Goal: Task Accomplishment & Management: Manage account settings

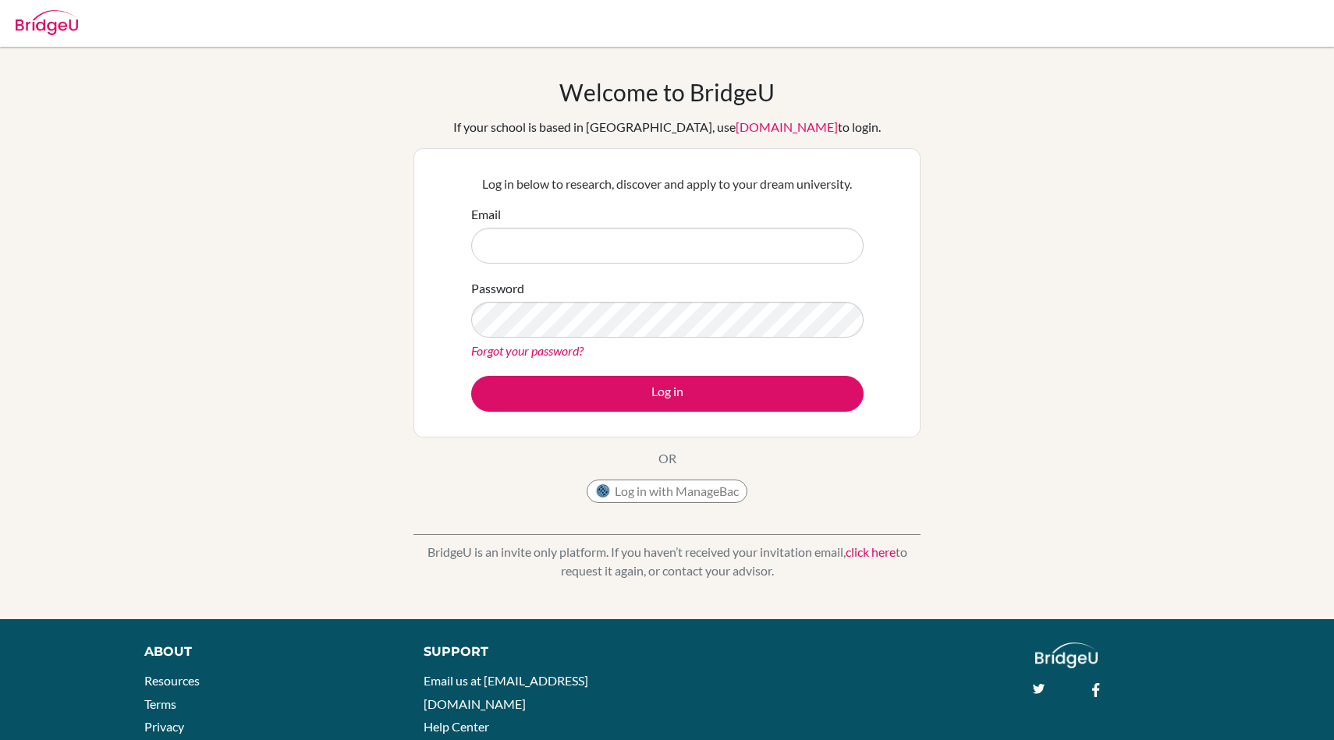
click at [500, 235] on input "Email" at bounding box center [667, 246] width 392 height 36
type input "[EMAIL_ADDRESS][DOMAIN_NAME]"
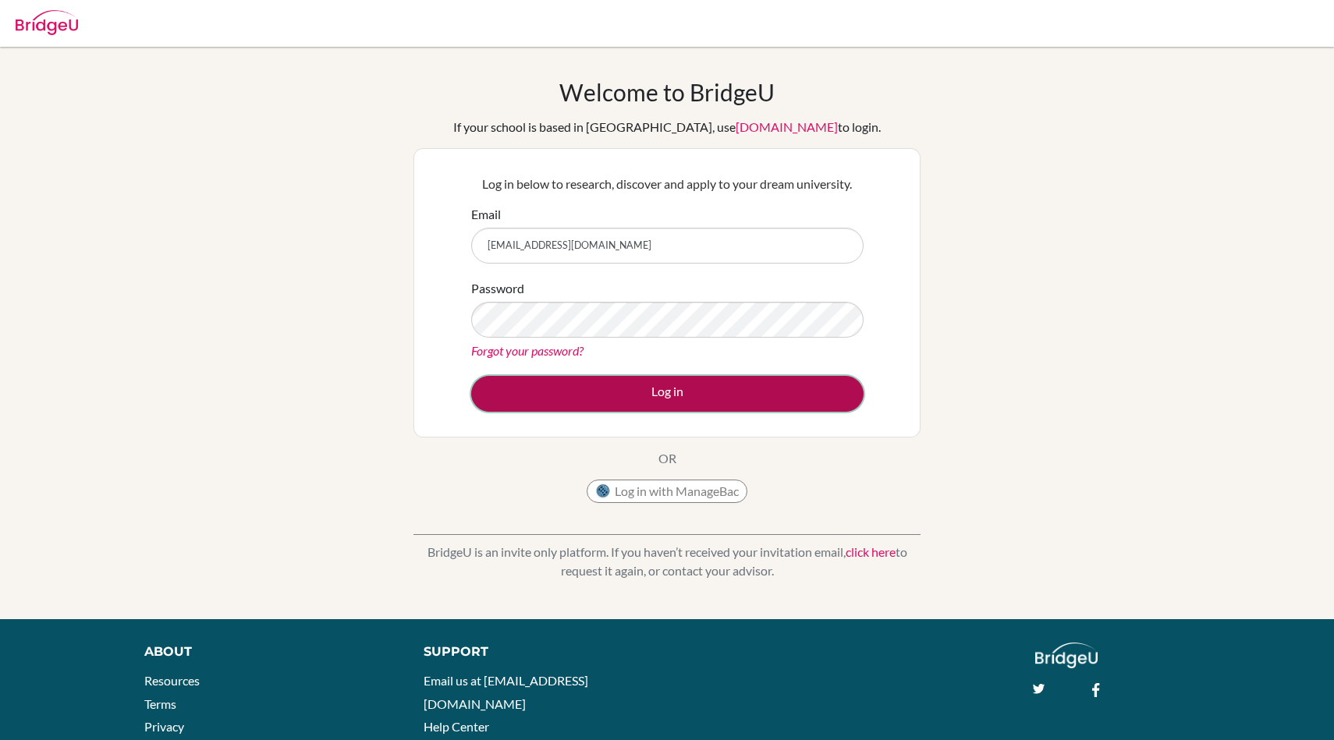
click at [507, 389] on button "Log in" at bounding box center [667, 394] width 392 height 36
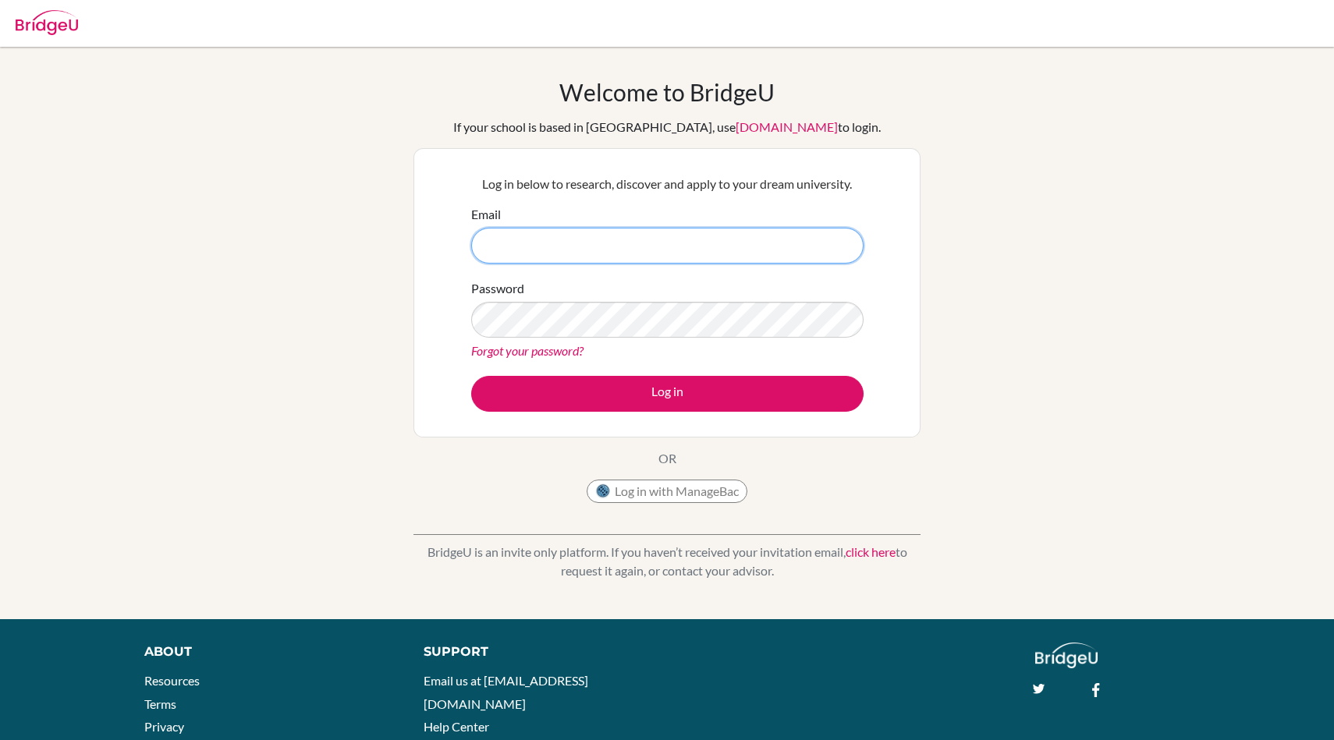
type input "s11371@isdbd.org"
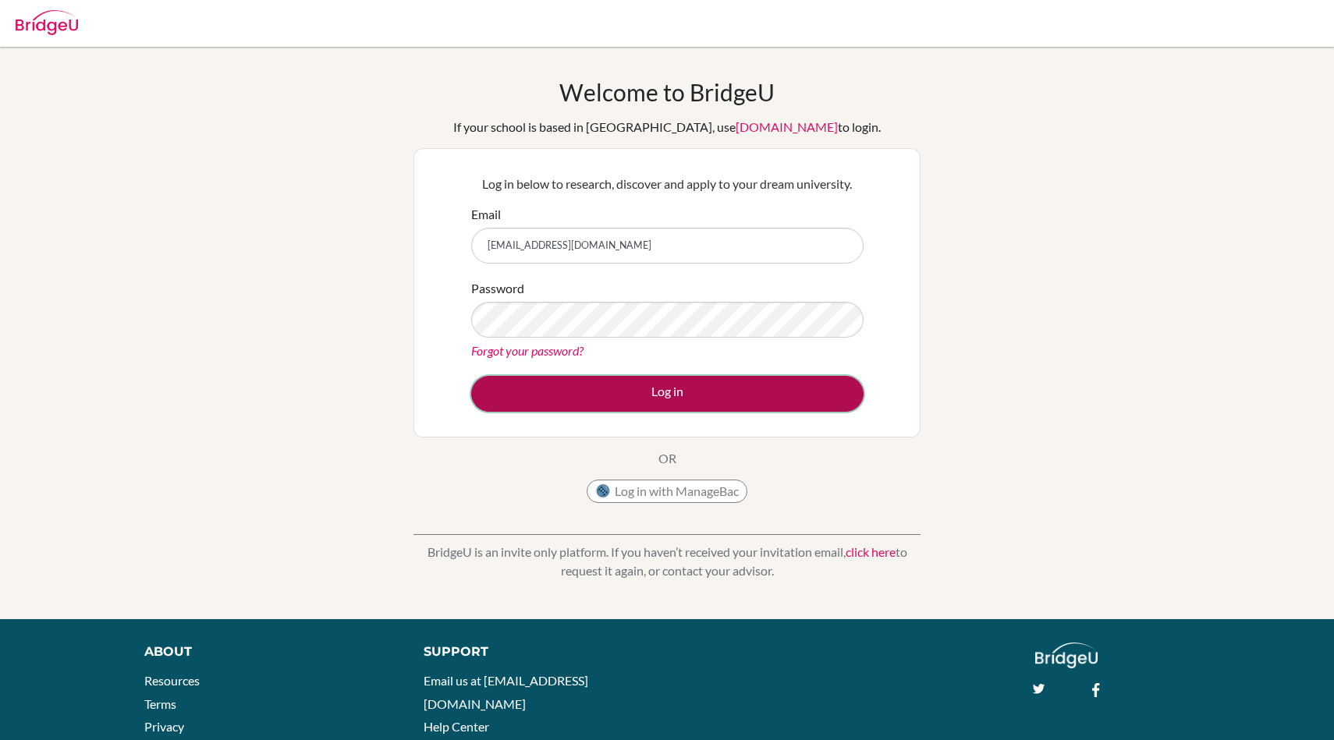
click at [645, 396] on button "Log in" at bounding box center [667, 394] width 392 height 36
